Goal: Register for event/course: Sign up to attend an event or enroll in a course

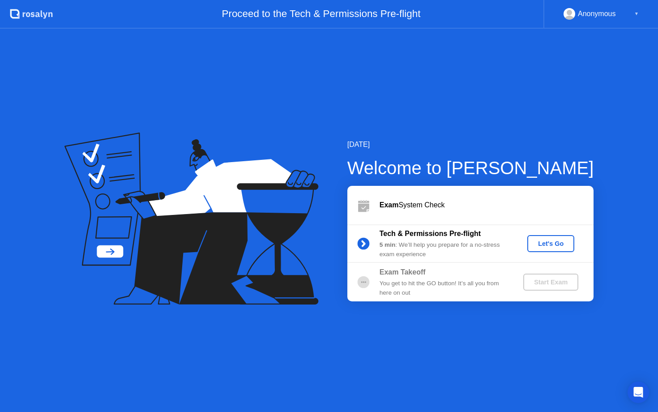
click at [542, 247] on div "Let's Go" at bounding box center [551, 243] width 40 height 7
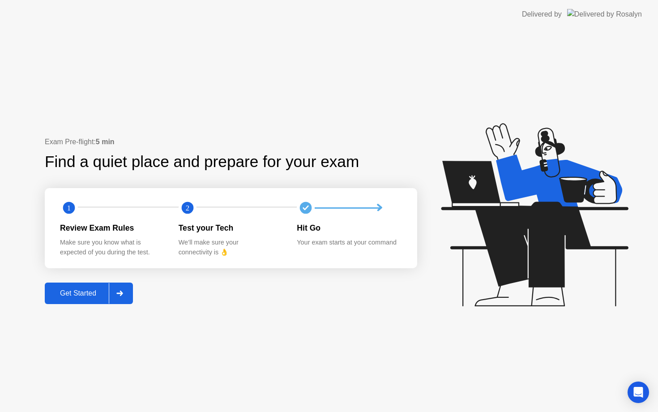
click at [90, 299] on button "Get Started" at bounding box center [89, 292] width 88 height 21
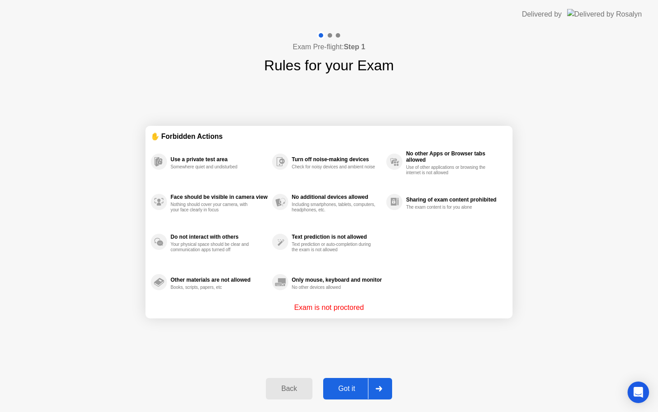
click at [345, 381] on button "Got it" at bounding box center [357, 388] width 69 height 21
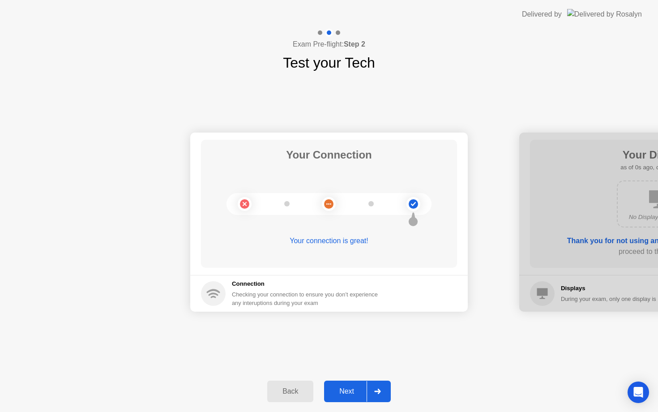
click at [355, 388] on div "Next" at bounding box center [347, 391] width 40 height 8
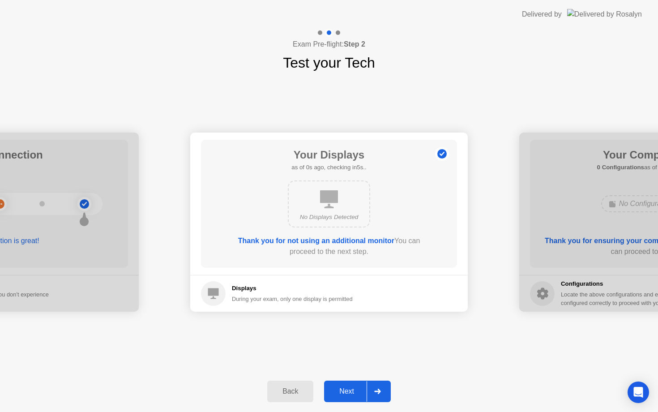
click at [355, 387] on div "Next" at bounding box center [347, 391] width 40 height 8
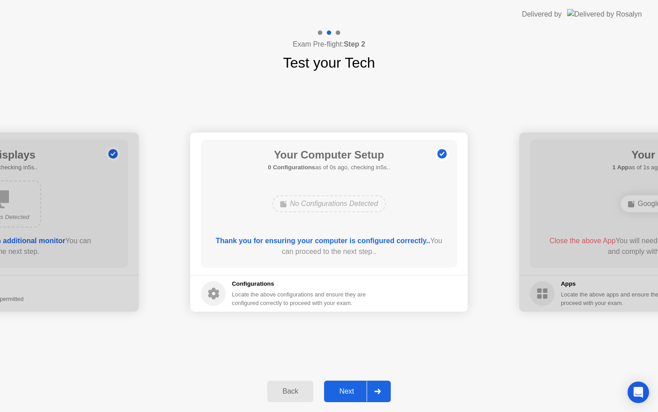
click at [356, 387] on div "Next" at bounding box center [347, 391] width 40 height 8
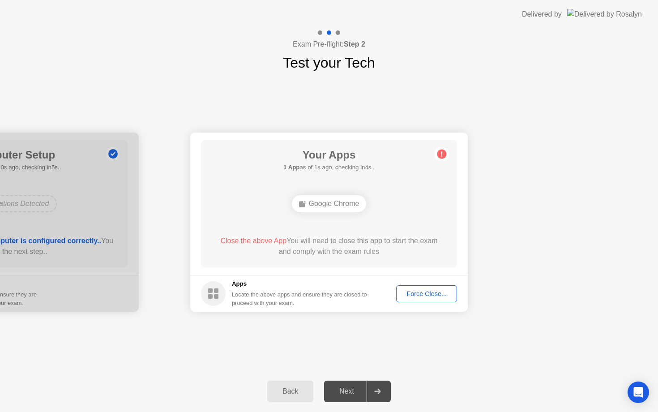
click at [431, 291] on div "Force Close..." at bounding box center [426, 293] width 55 height 7
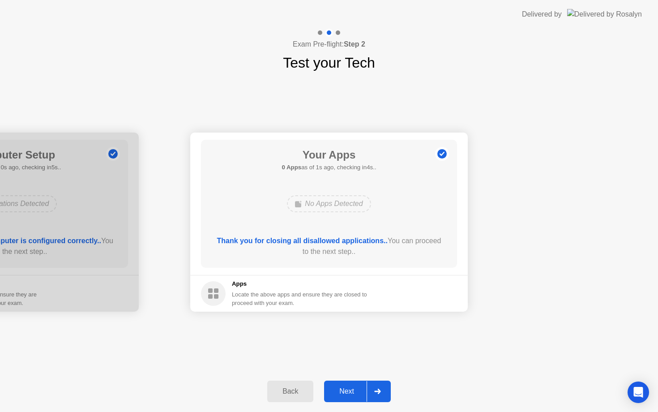
click at [346, 384] on button "Next" at bounding box center [357, 391] width 67 height 21
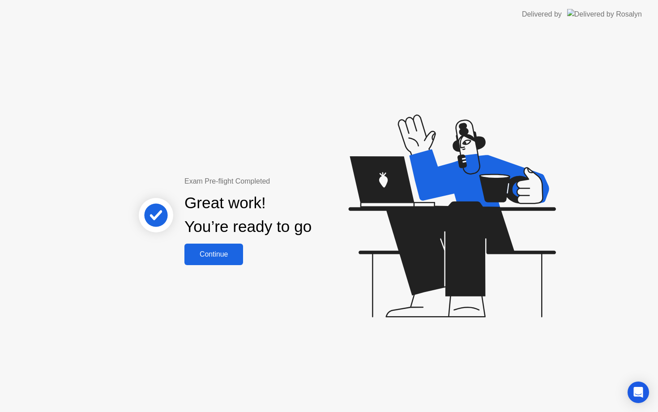
click at [214, 257] on div "Continue" at bounding box center [213, 254] width 53 height 8
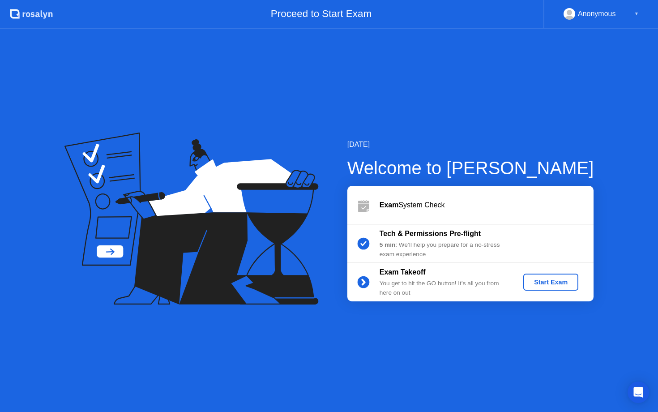
click at [532, 278] on div "Start Exam" at bounding box center [551, 281] width 48 height 7
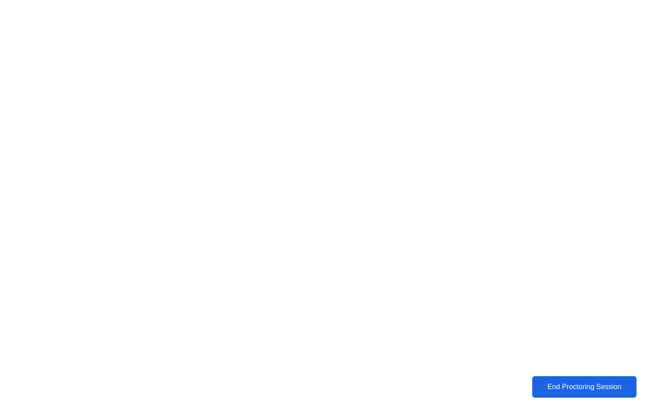
click at [561, 385] on div "End Proctoring Session" at bounding box center [584, 387] width 99 height 8
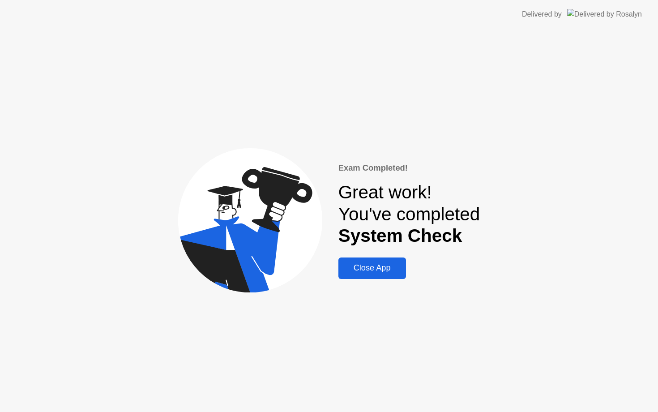
click at [379, 270] on div "Close App" at bounding box center [372, 267] width 62 height 9
